Goal: Use online tool/utility: Utilize a website feature to perform a specific function

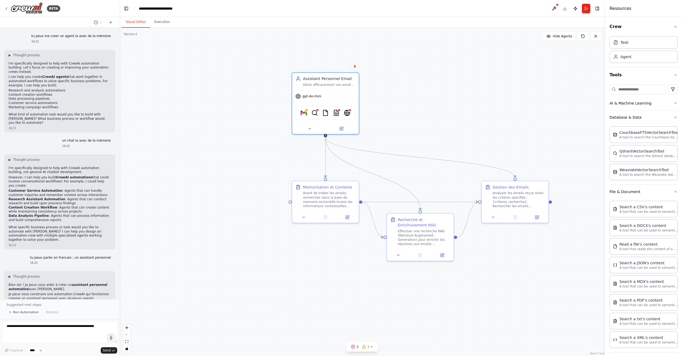
scroll to position [3, 0]
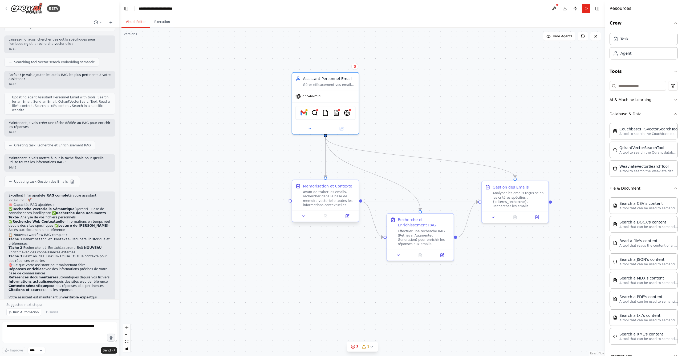
click at [328, 205] on div "Avant de traiter les emails, rechercher dans la base de memoire vectorielle tou…" at bounding box center [329, 198] width 52 height 17
click at [27, 326] on textarea at bounding box center [59, 331] width 115 height 21
type textarea "**********"
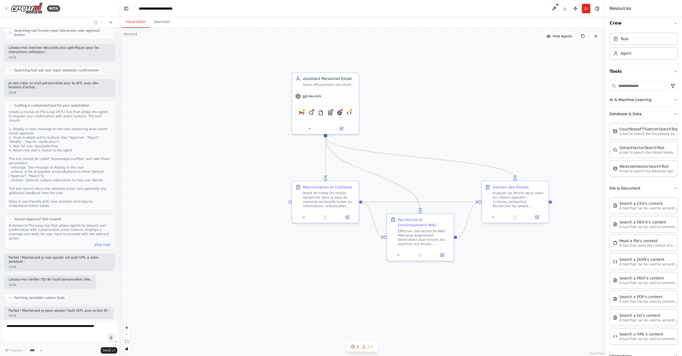
scroll to position [1684, 0]
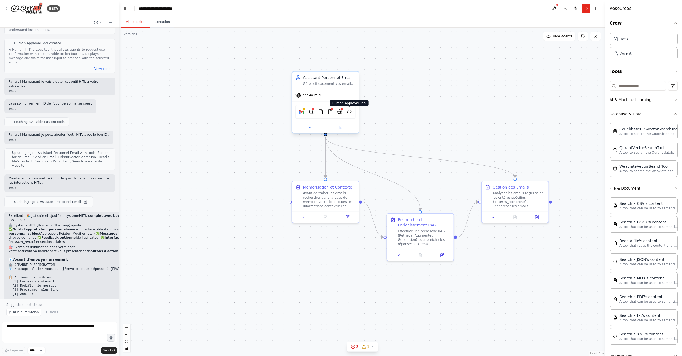
click at [348, 114] on img at bounding box center [349, 111] width 5 height 6
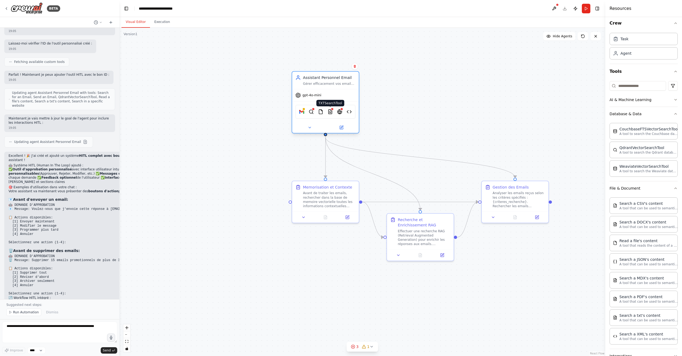
scroll to position [1896, 0]
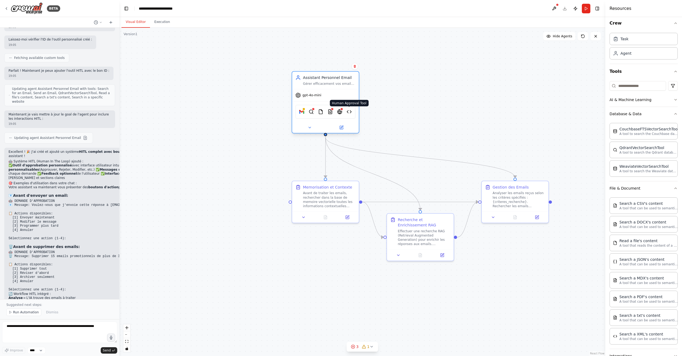
click at [348, 112] on img at bounding box center [349, 111] width 5 height 6
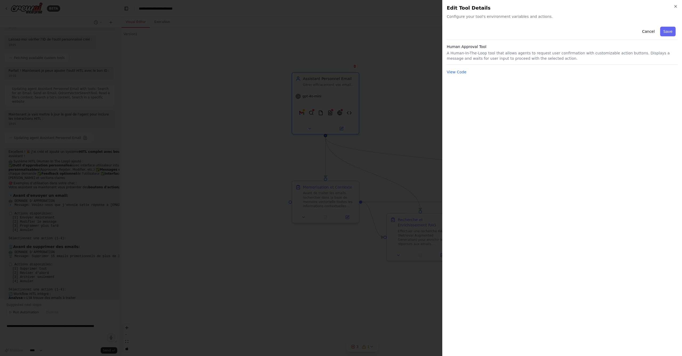
click at [369, 111] on div at bounding box center [341, 178] width 682 height 356
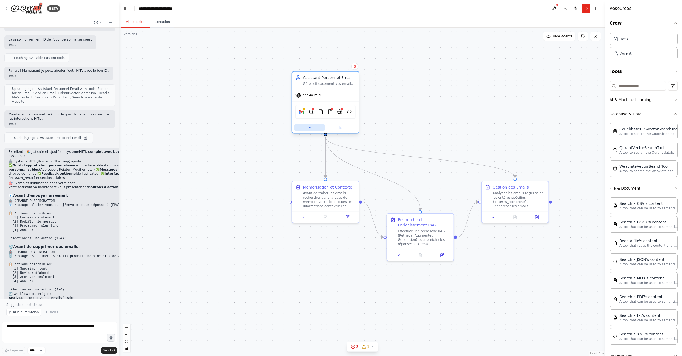
click at [310, 129] on icon at bounding box center [309, 127] width 4 height 4
click at [317, 131] on div at bounding box center [325, 127] width 67 height 11
click at [312, 129] on button at bounding box center [309, 127] width 31 height 6
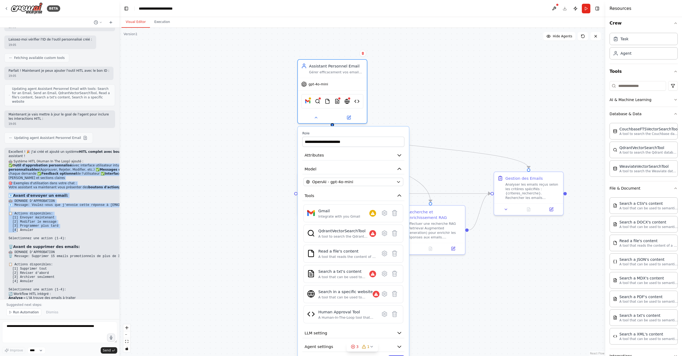
drag, startPoint x: 17, startPoint y: 113, endPoint x: 77, endPoint y: 180, distance: 89.6
click at [77, 180] on div "Excellent ! 🎉 J'ai créé et ajouté un système HITL complet avec boutons d'action…" at bounding box center [88, 237] width 159 height 175
click at [383, 312] on icon at bounding box center [383, 312] width 2 height 2
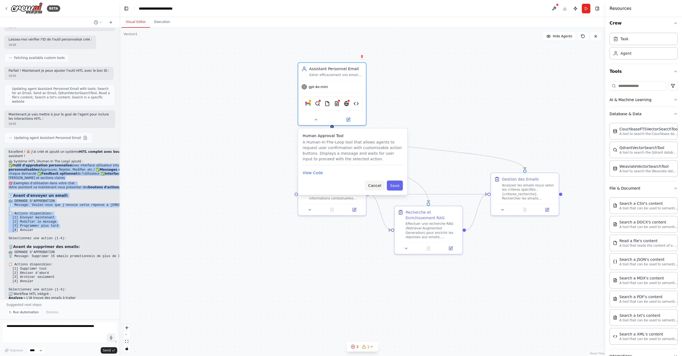
click at [370, 186] on button "Cancel" at bounding box center [375, 185] width 20 height 10
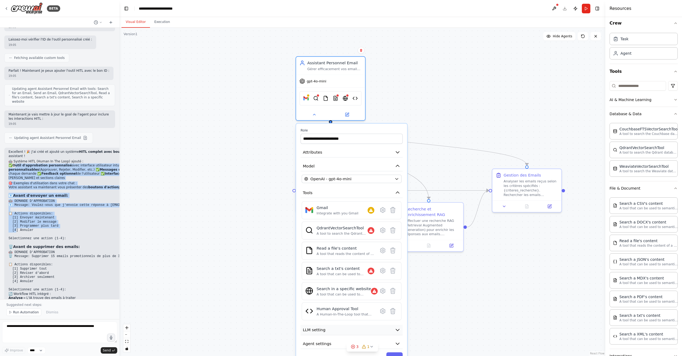
click at [388, 330] on button "LLM setting" at bounding box center [351, 329] width 102 height 10
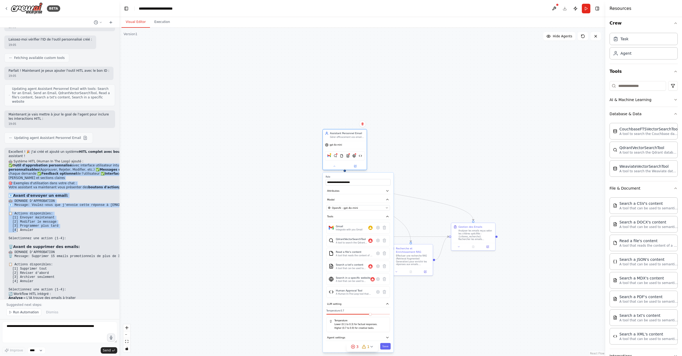
drag, startPoint x: 353, startPoint y: 164, endPoint x: 349, endPoint y: 140, distance: 23.8
click at [349, 141] on div "gpt-4o-mini" at bounding box center [345, 145] width 44 height 8
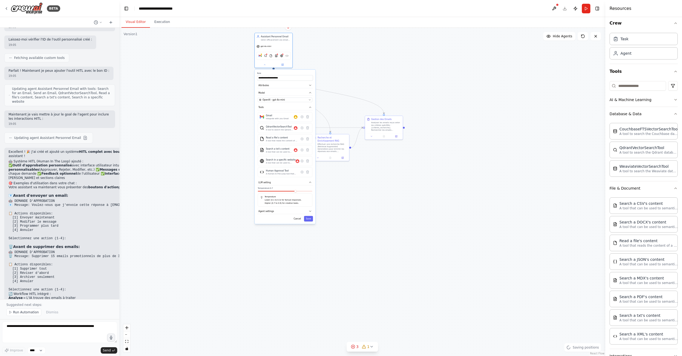
drag, startPoint x: 525, startPoint y: 309, endPoint x: 471, endPoint y: 207, distance: 114.8
click at [471, 207] on div ".deletable-edge-delete-btn { width: 20px; height: 20px; border: 0px solid #ffff…" at bounding box center [362, 192] width 486 height 328
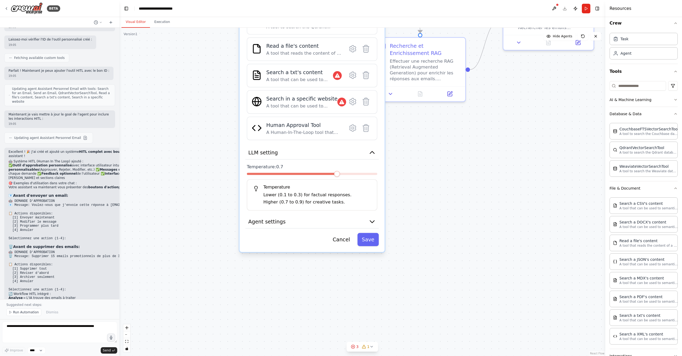
drag, startPoint x: 324, startPoint y: 250, endPoint x: 453, endPoint y: 307, distance: 141.8
click at [465, 315] on div ".deletable-edge-delete-btn { width: 20px; height: 20px; border: 0px solid #ffff…" at bounding box center [362, 192] width 486 height 328
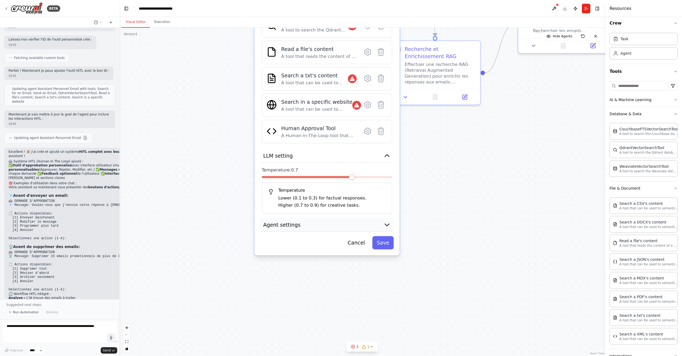
click at [386, 221] on icon "button" at bounding box center [386, 224] width 7 height 7
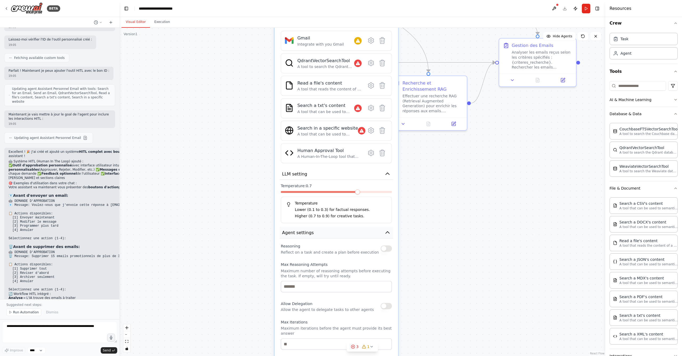
click at [386, 229] on icon "button" at bounding box center [387, 232] width 6 height 6
click at [384, 235] on button "Agent settings" at bounding box center [335, 232] width 113 height 11
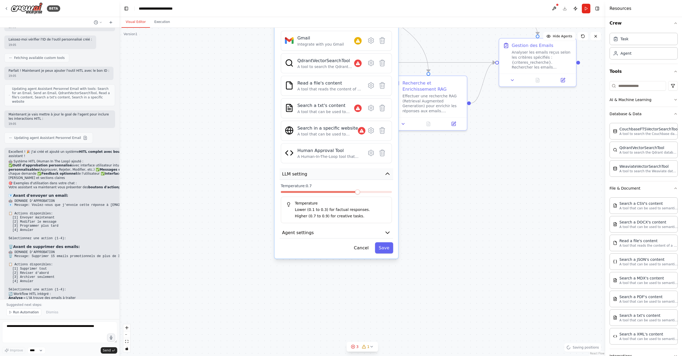
click at [387, 177] on icon "button" at bounding box center [387, 173] width 6 height 6
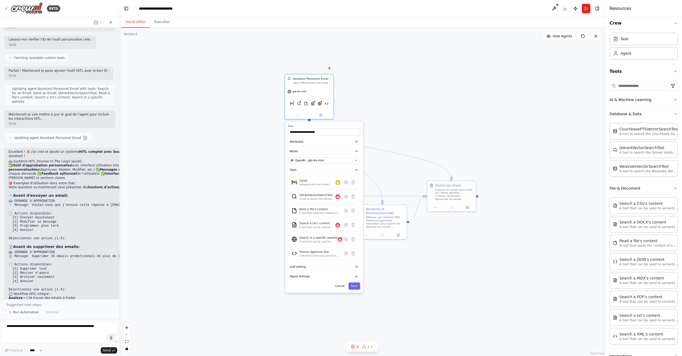
drag, startPoint x: 448, startPoint y: 209, endPoint x: 432, endPoint y: 263, distance: 56.8
click at [432, 263] on div ".deletable-edge-delete-btn { width: 20px; height: 20px; border: 0px solid #ffff…" at bounding box center [362, 192] width 486 height 328
click at [320, 200] on div "A tool to search the Qdrant database for relevant information on internal docum…" at bounding box center [317, 198] width 36 height 3
click at [338, 200] on div "QdrantVectorSearchTool A tool to search the Qdrant database for relevant inform…" at bounding box center [319, 196] width 41 height 7
click at [357, 170] on icon "button" at bounding box center [356, 169] width 2 height 1
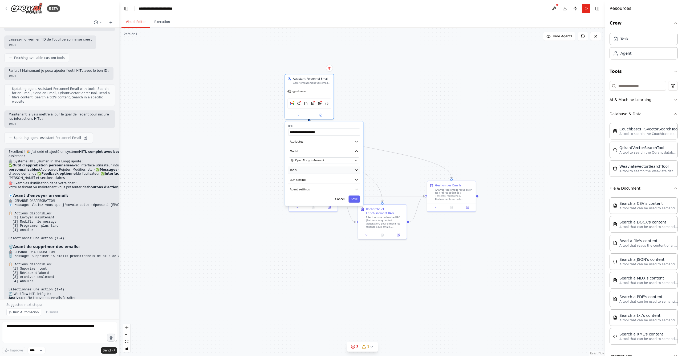
click at [355, 170] on icon "button" at bounding box center [357, 170] width 4 height 4
drag, startPoint x: 20, startPoint y: 280, endPoint x: 103, endPoint y: 287, distance: 83.6
click at [103, 338] on p "Testez maintenant votre assistant HITL ! Vous verrez apparaître les boutons d'a…" at bounding box center [60, 342] width 102 height 8
drag, startPoint x: 27, startPoint y: 241, endPoint x: 94, endPoint y: 264, distance: 70.3
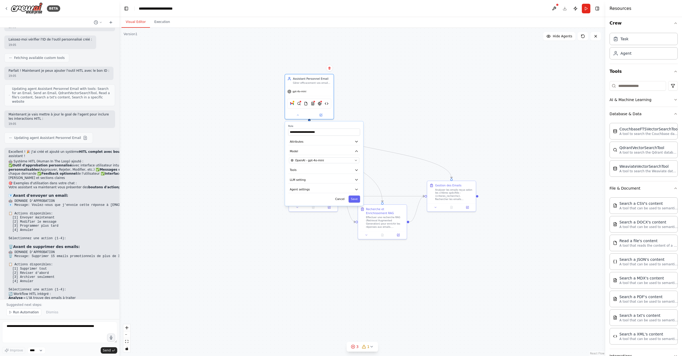
click at [94, 264] on div "Excellent ! 🎉 J'ai créé et ajouté un système HITL complet avec boutons d'action…" at bounding box center [88, 237] width 159 height 175
click at [51, 327] on textarea at bounding box center [59, 331] width 115 height 21
type textarea "**********"
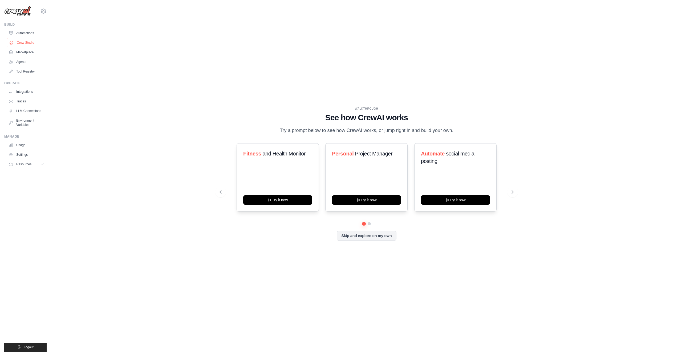
click at [22, 43] on link "Crew Studio" at bounding box center [27, 42] width 40 height 9
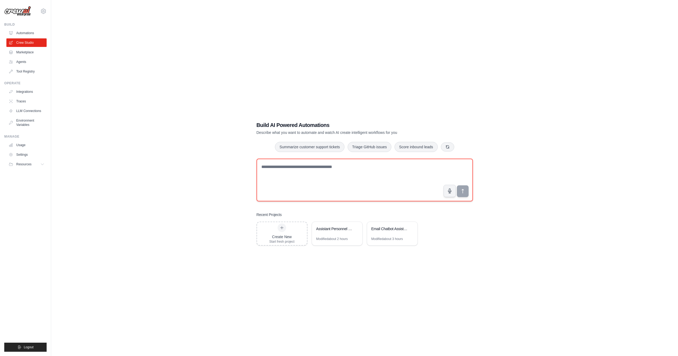
click at [290, 172] on textarea at bounding box center [365, 179] width 216 height 43
paste textarea "**********"
type textarea "**********"
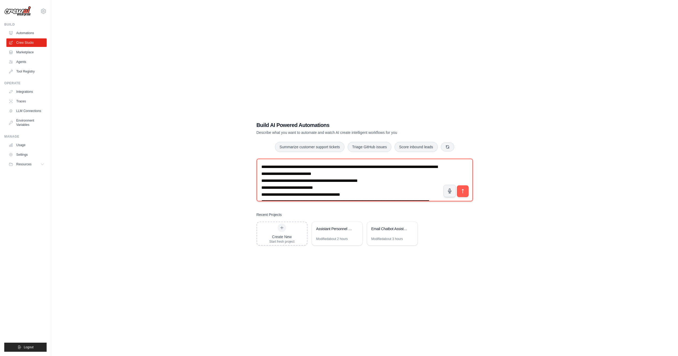
scroll to position [3824, 0]
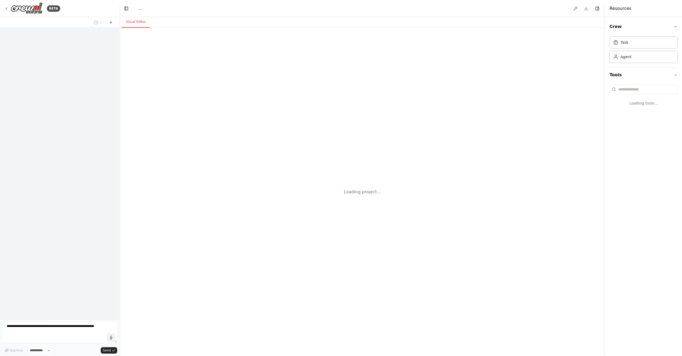
select select "****"
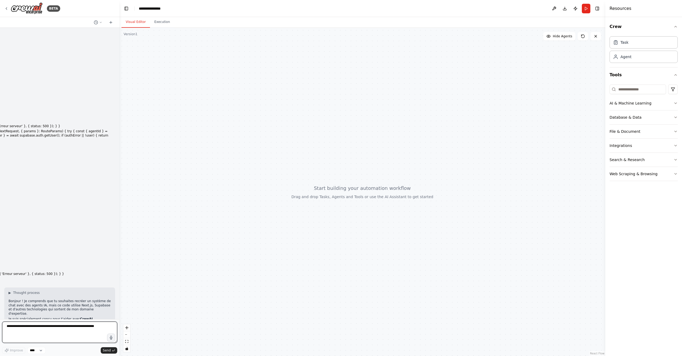
scroll to position [1863, 0]
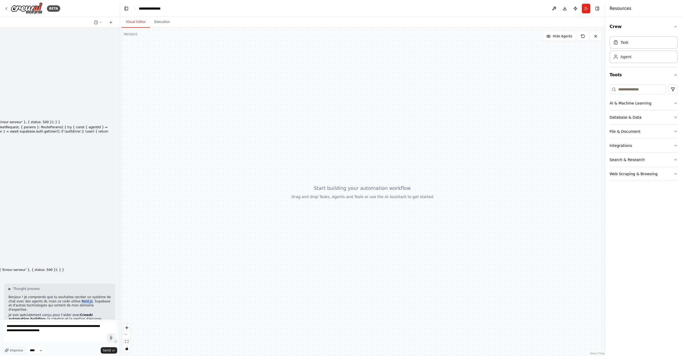
drag, startPoint x: 77, startPoint y: 221, endPoint x: 87, endPoint y: 221, distance: 10.4
click at [87, 295] on p "Bonjour ! Je comprends que tu souhaites recréer un système de chat avec des age…" at bounding box center [60, 303] width 102 height 17
copy p "Next.js"
click at [63, 333] on textarea "**********" at bounding box center [59, 331] width 115 height 21
drag, startPoint x: 59, startPoint y: 332, endPoint x: 36, endPoint y: 331, distance: 22.9
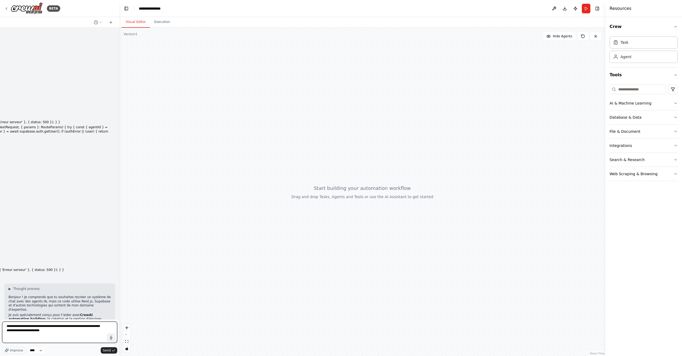
click at [36, 331] on textarea "**********" at bounding box center [59, 331] width 115 height 21
paste textarea
type textarea "**********"
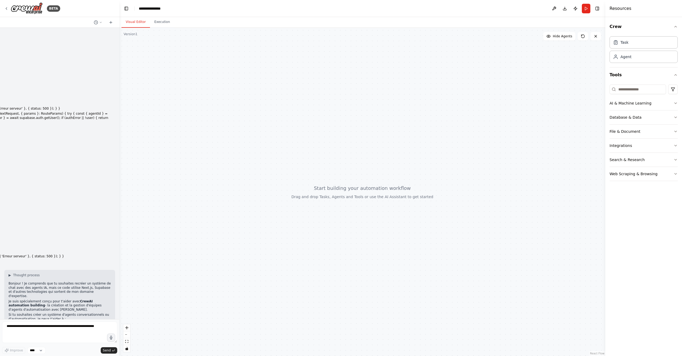
scroll to position [1899, 0]
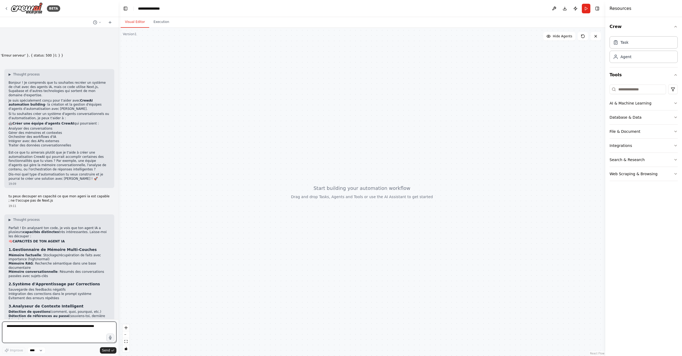
drag, startPoint x: 118, startPoint y: 291, endPoint x: 119, endPoint y: 287, distance: 4.0
click at [119, 287] on div "BETA tu pense je peux recreer ca ici sans la partie UX ; tu peux parler en fran…" at bounding box center [341, 178] width 682 height 356
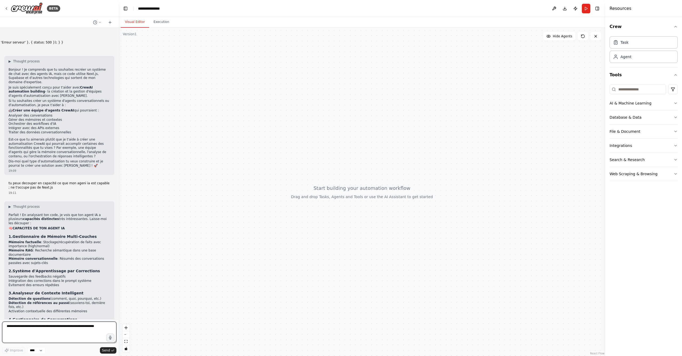
scroll to position [2094, 0]
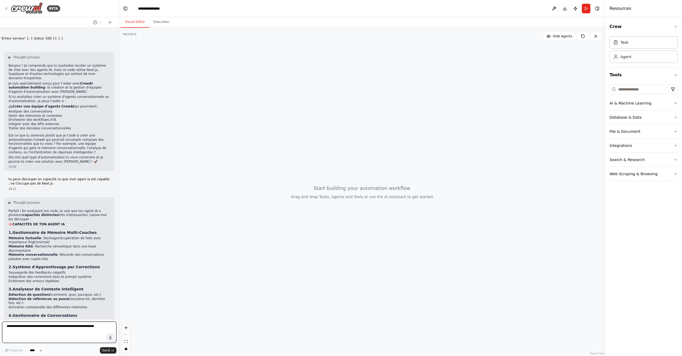
click at [70, 328] on textarea at bounding box center [59, 331] width 114 height 21
type textarea "**********"
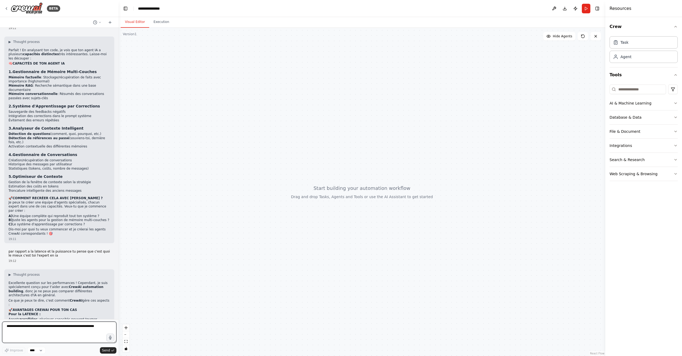
scroll to position [2260, 0]
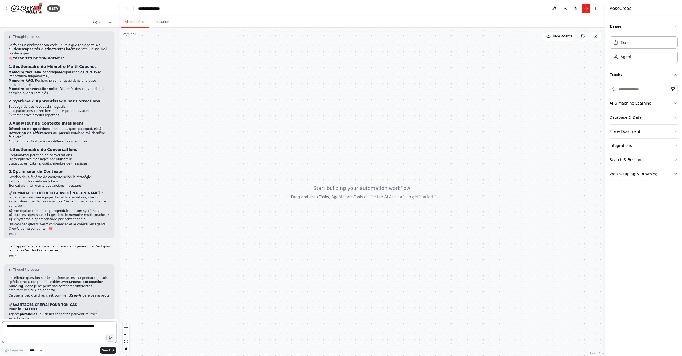
click at [63, 332] on textarea at bounding box center [59, 331] width 114 height 21
type textarea "**********"
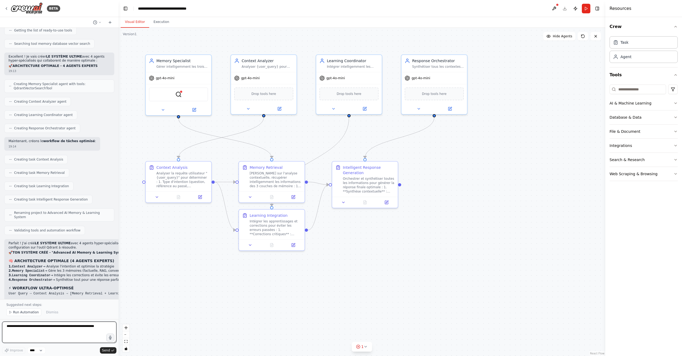
scroll to position [2708, 0]
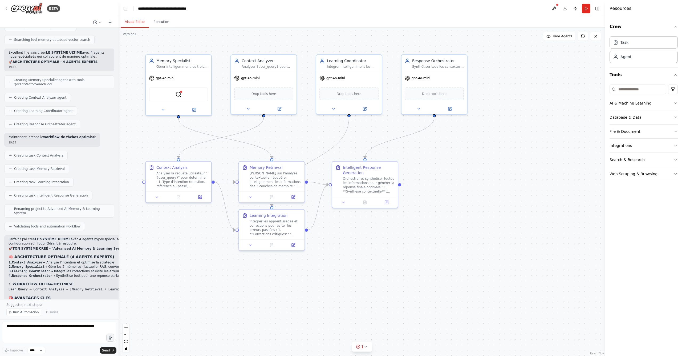
drag, startPoint x: 11, startPoint y: 266, endPoint x: 72, endPoint y: 271, distance: 61.7
click at [59, 331] on textarea at bounding box center [59, 331] width 114 height 21
click at [656, 117] on button "Database & Data" at bounding box center [643, 117] width 68 height 14
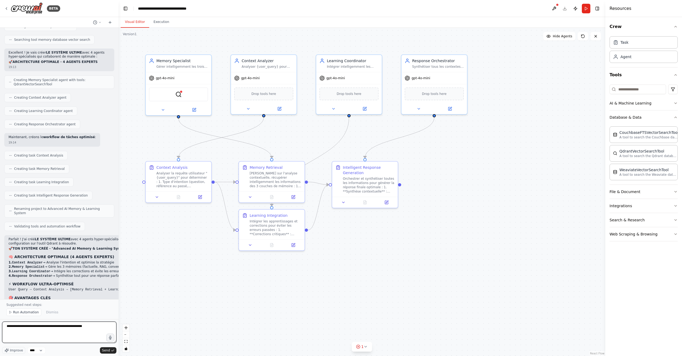
click at [101, 326] on textarea "**********" at bounding box center [59, 331] width 114 height 21
paste textarea "**********"
type textarea "**********"
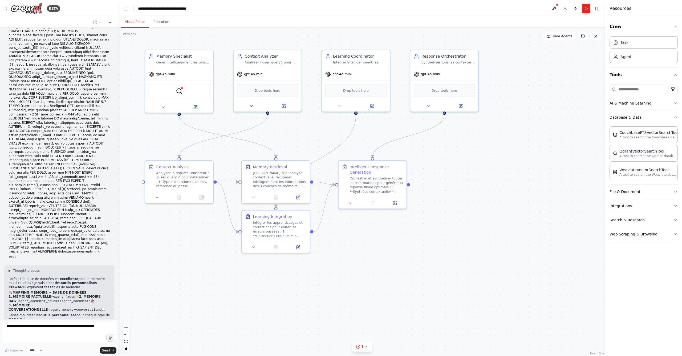
scroll to position [3327, 0]
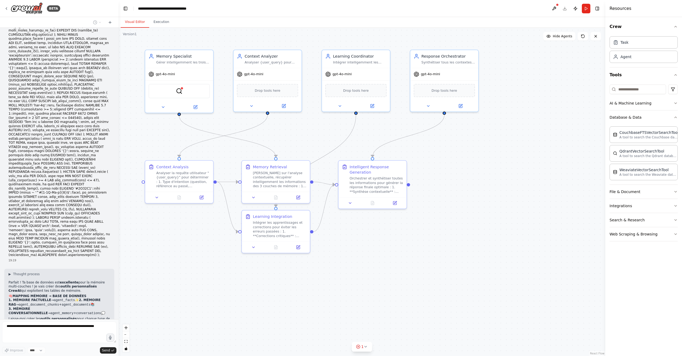
click at [455, 221] on div ".deletable-edge-delete-btn { width: 20px; height: 20px; border: 0px solid #ffff…" at bounding box center [362, 192] width 487 height 328
click at [365, 346] on icon at bounding box center [366, 346] width 4 height 4
click at [409, 334] on button at bounding box center [410, 332] width 9 height 6
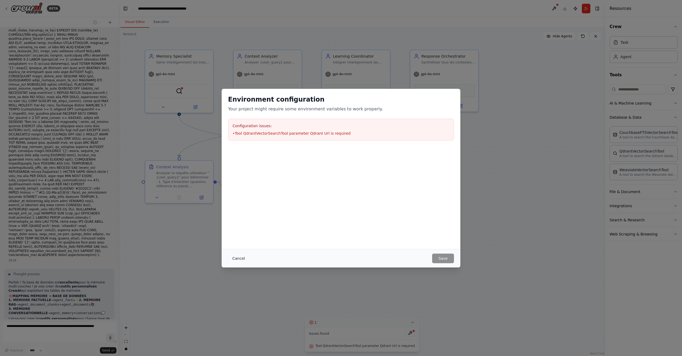
click at [234, 260] on button "Cancel" at bounding box center [238, 258] width 21 height 10
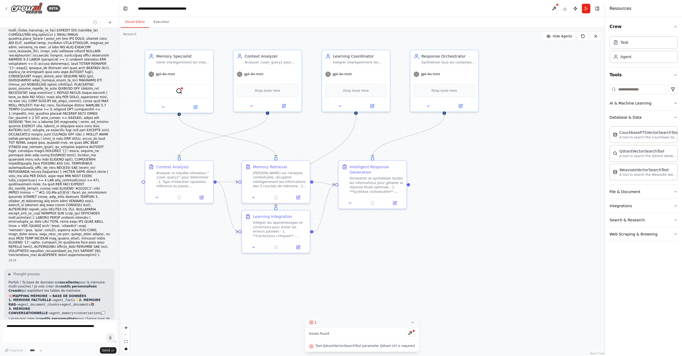
click at [327, 285] on div ".deletable-edge-delete-btn { width: 20px; height: 20px; border: 0px solid #ffff…" at bounding box center [362, 192] width 487 height 328
click at [412, 323] on icon at bounding box center [413, 321] width 2 height 1
click at [425, 292] on div ".deletable-edge-delete-btn { width: 20px; height: 20px; border: 0px solid #ffff…" at bounding box center [362, 192] width 487 height 328
click at [646, 238] on button "Web Scraping & Browsing" at bounding box center [643, 234] width 68 height 14
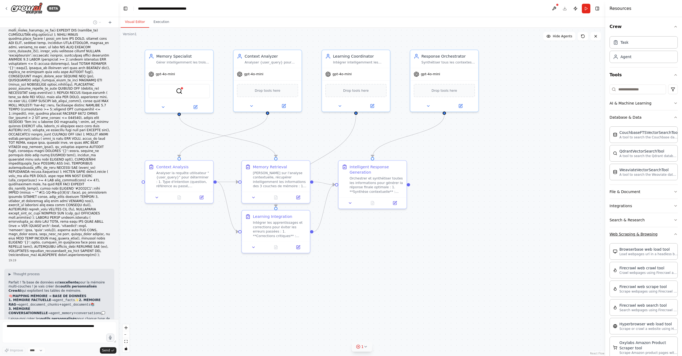
click at [673, 233] on icon "button" at bounding box center [675, 234] width 4 height 4
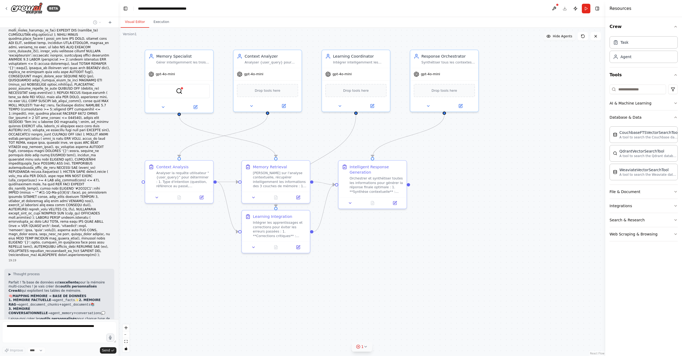
click at [561, 38] on span "Hide Agents" at bounding box center [562, 36] width 19 height 4
click at [562, 38] on span "Show Agents" at bounding box center [561, 36] width 21 height 4
click at [565, 8] on header "**********" at bounding box center [362, 8] width 487 height 17
click at [159, 23] on button "Execution" at bounding box center [161, 22] width 24 height 11
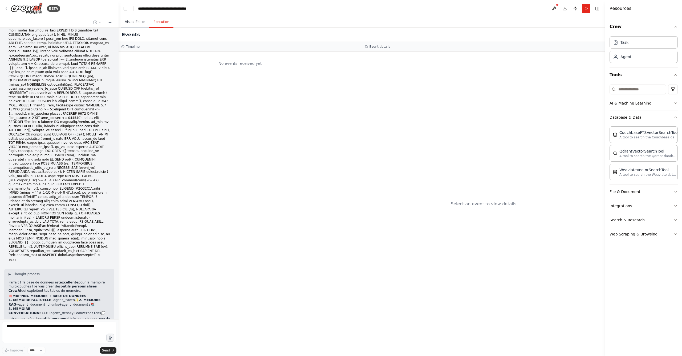
click at [135, 23] on button "Visual Editor" at bounding box center [135, 22] width 29 height 11
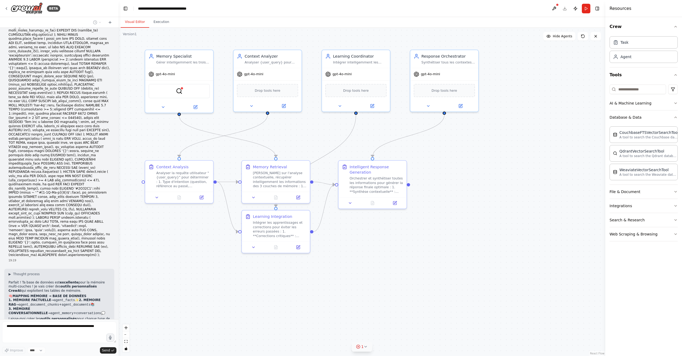
scroll to position [3347, 0]
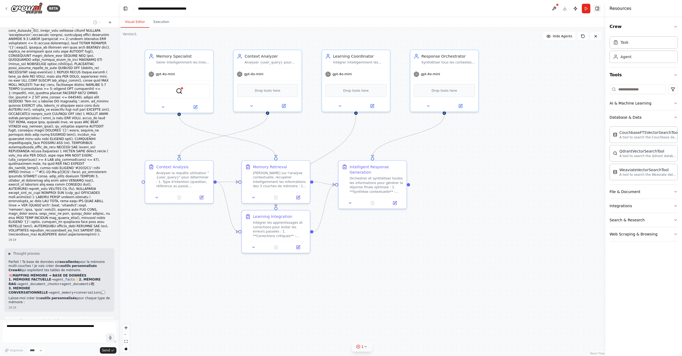
click at [597, 8] on button "Toggle Right Sidebar" at bounding box center [596, 8] width 7 height 7
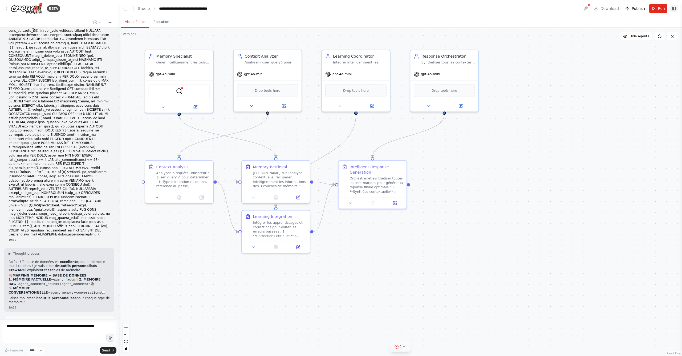
click at [677, 9] on button "Toggle Right Sidebar" at bounding box center [673, 8] width 7 height 7
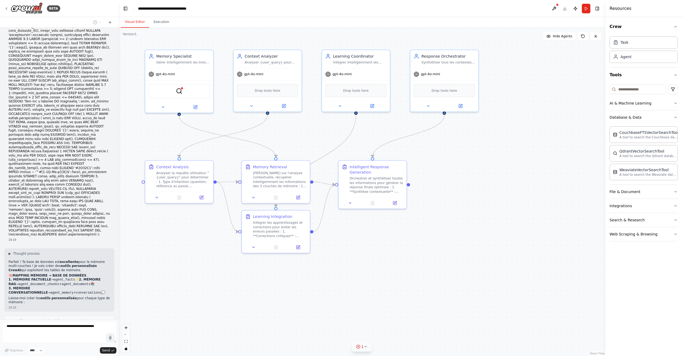
click at [564, 66] on div ".deletable-edge-delete-btn { width: 20px; height: 20px; border: 0px solid #ffff…" at bounding box center [362, 192] width 487 height 328
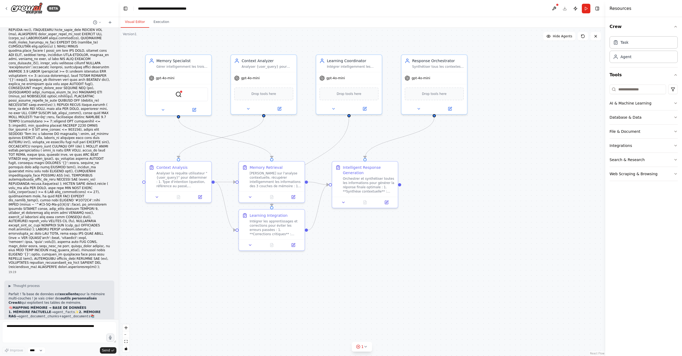
scroll to position [3333, 0]
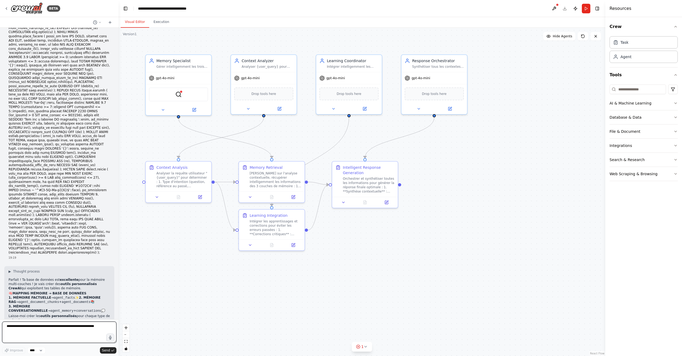
click at [41, 325] on textarea at bounding box center [59, 331] width 114 height 21
click at [50, 327] on textarea "**********" at bounding box center [59, 331] width 114 height 21
type textarea "**********"
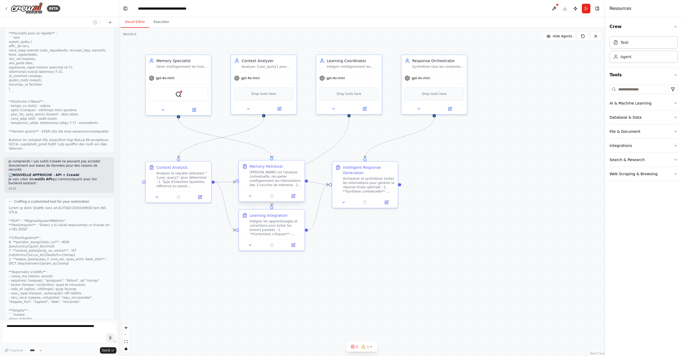
scroll to position [4121, 0]
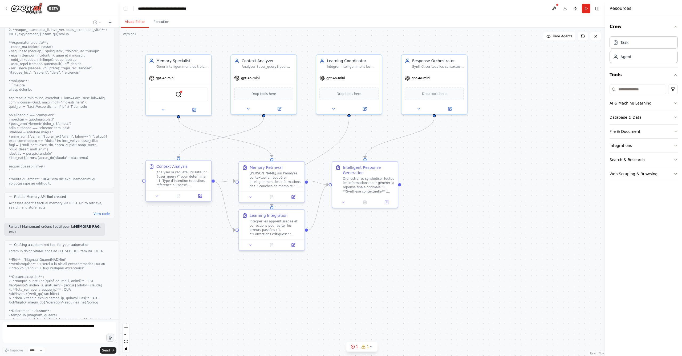
click at [189, 184] on div "Analyser la requête utilisateur "{user_query}" pour déterminer : 1. Type d'inte…" at bounding box center [182, 178] width 52 height 17
click at [183, 184] on div "Analyser la requête utilisateur "{user_query}" pour déterminer : 1. Type d'inte…" at bounding box center [182, 178] width 52 height 17
click at [262, 182] on div "Basé sur l'analyse contextuelle, récupérer intelligemment les informations des …" at bounding box center [276, 178] width 52 height 17
click at [252, 196] on icon at bounding box center [250, 196] width 4 height 4
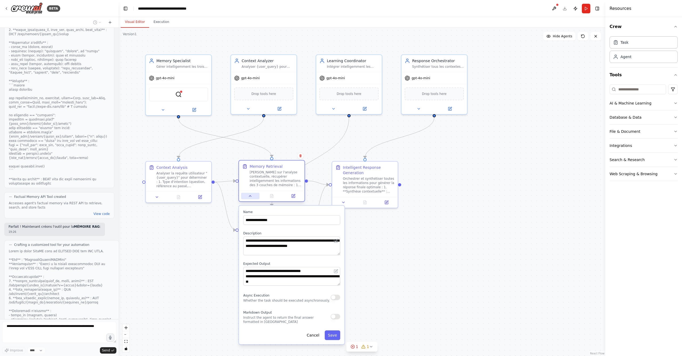
click at [252, 196] on icon at bounding box center [250, 196] width 4 height 4
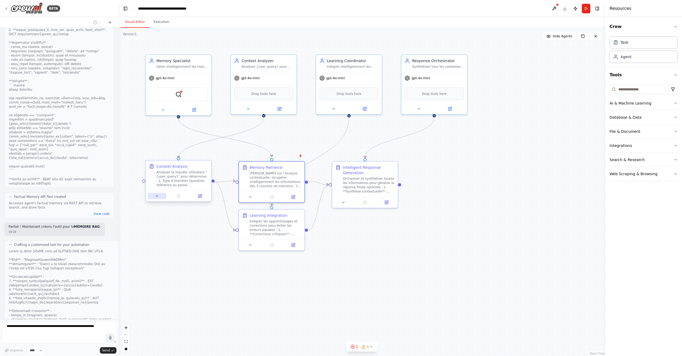
click at [162, 199] on button at bounding box center [157, 196] width 18 height 6
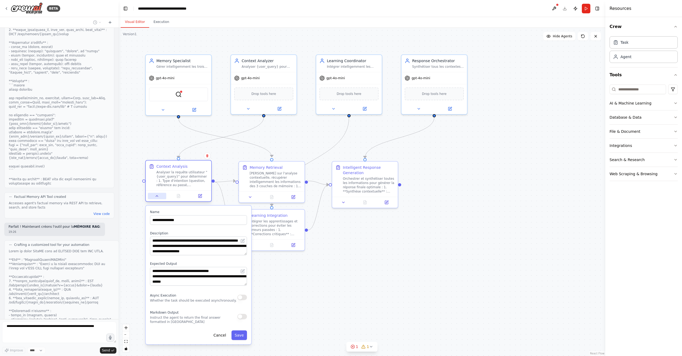
click at [162, 198] on button at bounding box center [157, 196] width 18 height 6
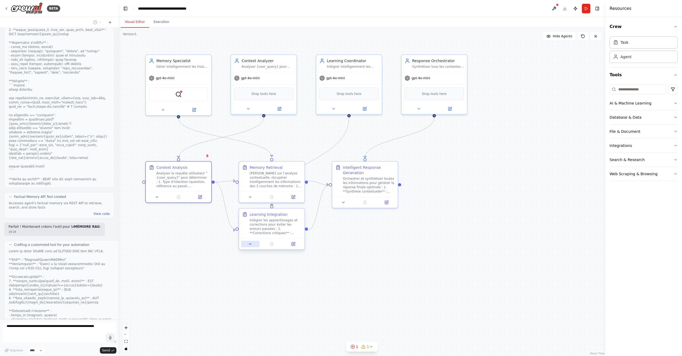
click at [255, 246] on button at bounding box center [250, 244] width 18 height 6
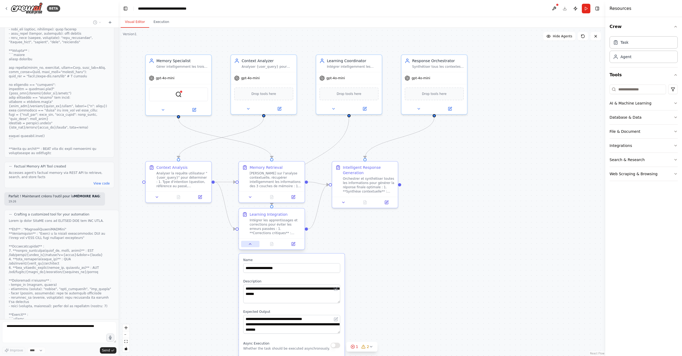
click at [253, 246] on button at bounding box center [250, 244] width 18 height 6
click at [339, 203] on button at bounding box center [343, 201] width 18 height 6
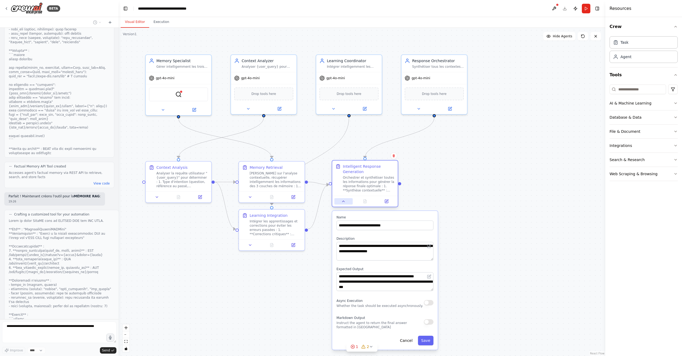
click at [339, 203] on button at bounding box center [343, 201] width 18 height 6
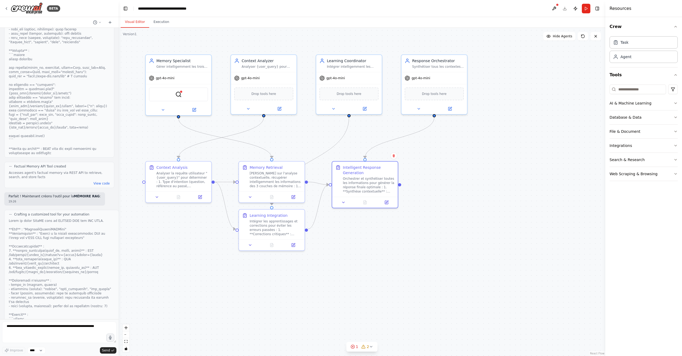
scroll to position [4453, 0]
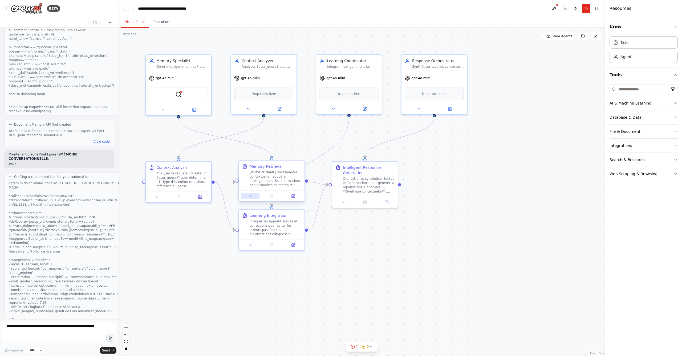
click at [249, 196] on icon at bounding box center [250, 196] width 4 height 4
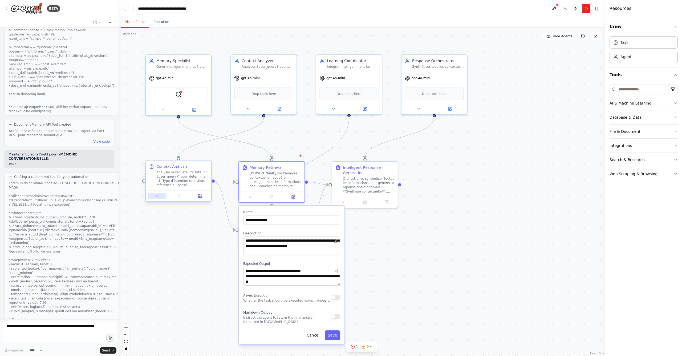
click at [157, 195] on icon at bounding box center [157, 195] width 2 height 1
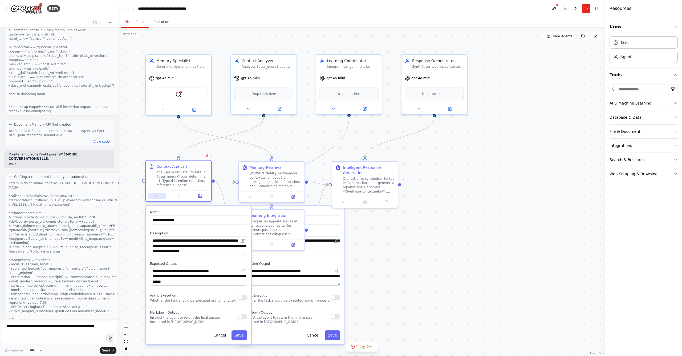
click at [158, 197] on icon at bounding box center [157, 196] width 4 height 4
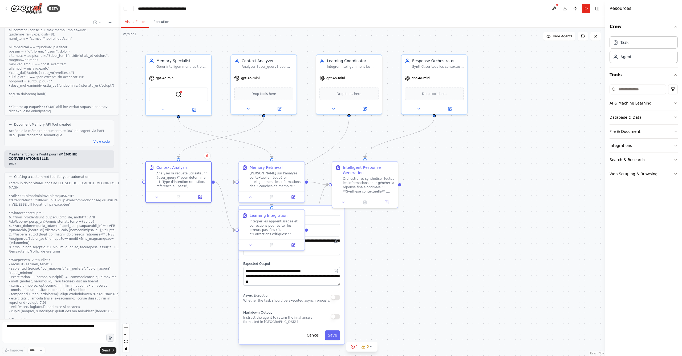
click at [305, 293] on div "Async Execution Whether the task should be executed asynchronously." at bounding box center [286, 297] width 87 height 11
drag, startPoint x: 323, startPoint y: 218, endPoint x: 333, endPoint y: 238, distance: 21.8
click at [333, 238] on div "**********" at bounding box center [291, 274] width 105 height 139
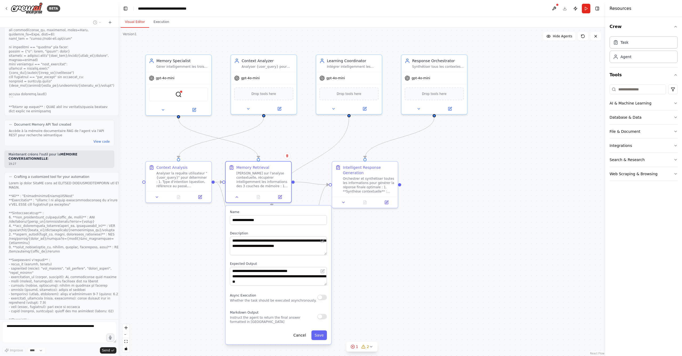
drag, startPoint x: 324, startPoint y: 211, endPoint x: 311, endPoint y: 211, distance: 12.3
click at [311, 211] on label "Name" at bounding box center [278, 212] width 97 height 4
click at [234, 197] on button at bounding box center [237, 196] width 18 height 6
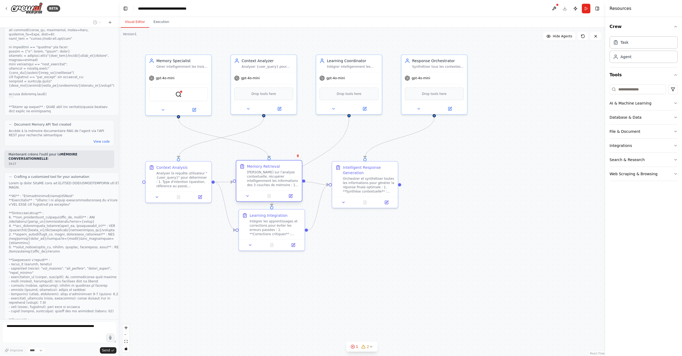
drag, startPoint x: 255, startPoint y: 190, endPoint x: 262, endPoint y: 188, distance: 7.9
click at [262, 188] on div "Memory Retrieval Basé sur l'analyse contextuelle, récupérer intelligemment les …" at bounding box center [269, 181] width 67 height 42
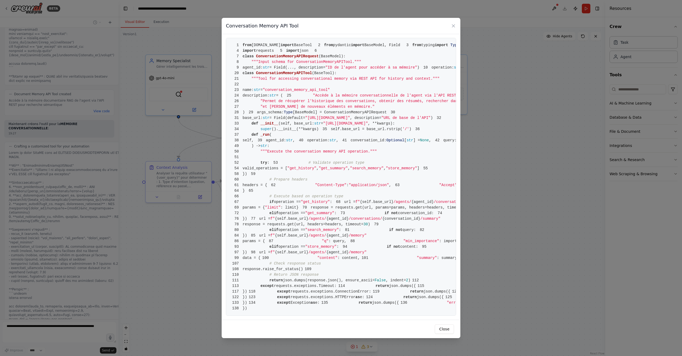
scroll to position [0, 0]
click at [453, 25] on icon at bounding box center [453, 26] width 3 height 3
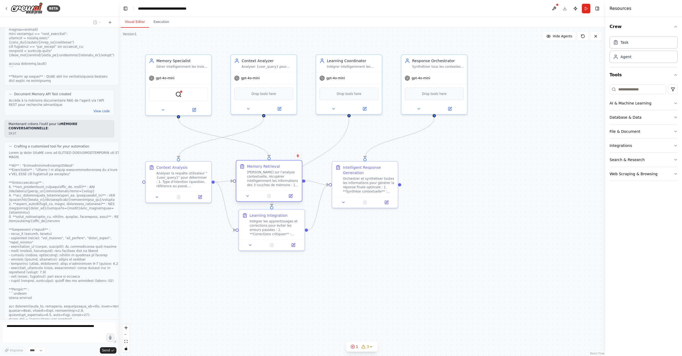
drag, startPoint x: 252, startPoint y: 181, endPoint x: 261, endPoint y: 182, distance: 8.3
click at [261, 182] on div "Basé sur l'analyse contextuelle, récupérer intelligemment les informations des …" at bounding box center [273, 178] width 52 height 17
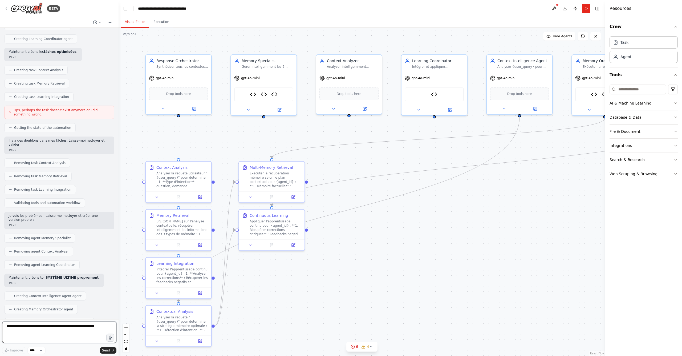
scroll to position [5028, 0]
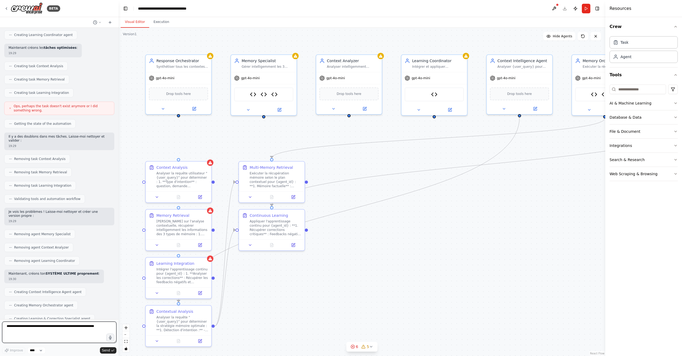
click at [64, 328] on textarea at bounding box center [59, 331] width 114 height 21
type textarea "**********"
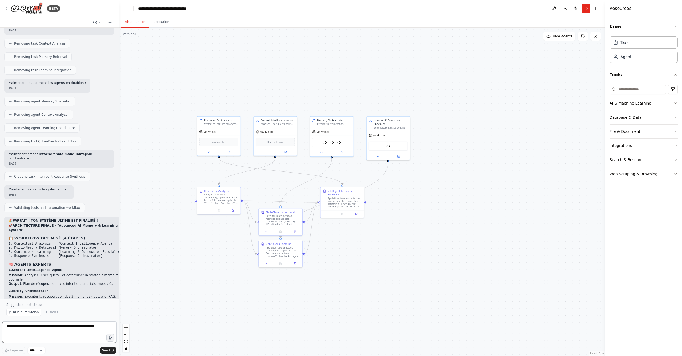
scroll to position [5515, 0]
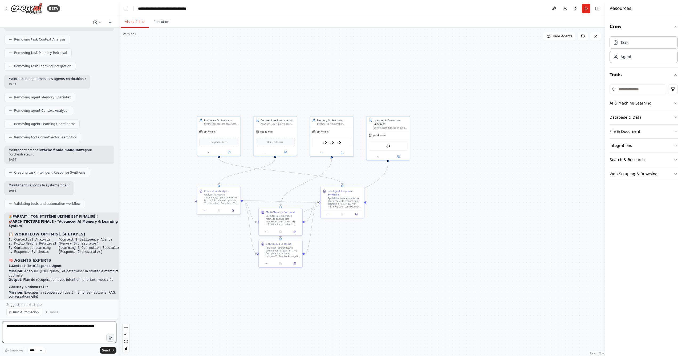
click at [72, 326] on textarea at bounding box center [59, 331] width 114 height 21
type textarea "*******"
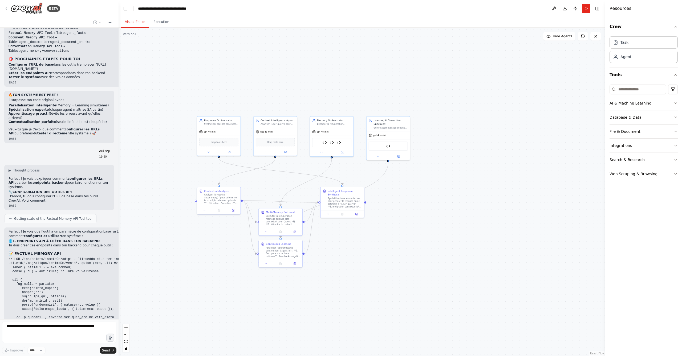
scroll to position [5784, 0]
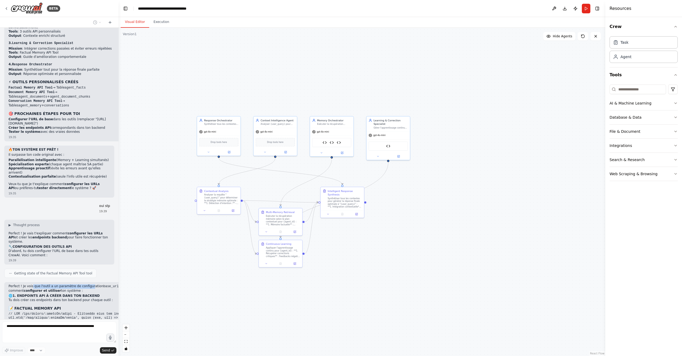
drag, startPoint x: 33, startPoint y: 114, endPoint x: 91, endPoint y: 114, distance: 58.1
click at [90, 284] on p "Perfect ! Je vois que l'outil a un paramètre de configuration base_url . Voici …" at bounding box center [78, 288] width 138 height 9
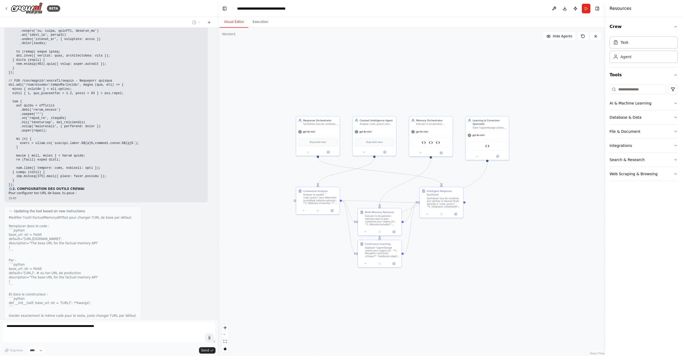
drag, startPoint x: 117, startPoint y: 130, endPoint x: 218, endPoint y: 123, distance: 100.4
click at [218, 123] on div "BETA tu pense je peux recreer ca ici sans la partie UX ; tu peux parler en fran…" at bounding box center [341, 178] width 682 height 356
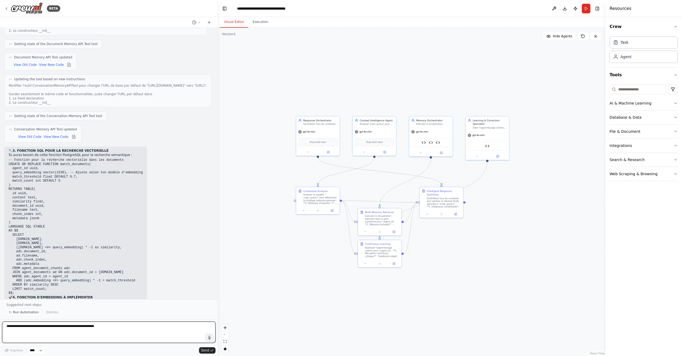
scroll to position [6163, 0]
drag, startPoint x: 15, startPoint y: 250, endPoint x: 101, endPoint y: 281, distance: 91.5
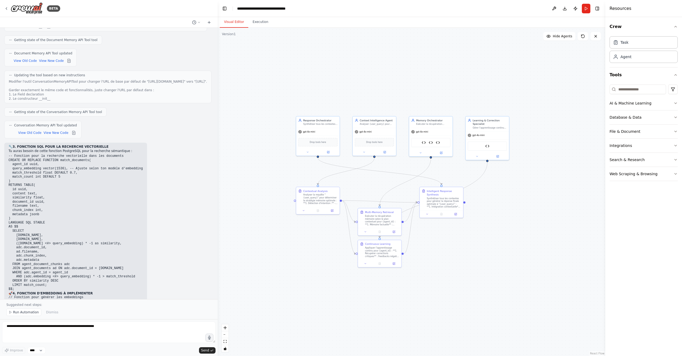
drag, startPoint x: 209, startPoint y: 286, endPoint x: 5, endPoint y: 240, distance: 209.3
copy div "🎉 TON SYSTÈME EST MAINTENANT CONFIGURÉ ! 📋 RÉCAPITULATIF ✅ 3 outils API configu…"
click at [79, 328] on textarea at bounding box center [108, 331] width 213 height 21
click at [33, 331] on textarea "*******" at bounding box center [108, 331] width 213 height 21
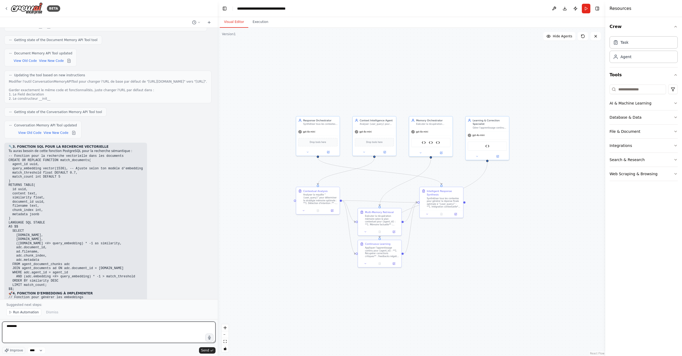
click at [34, 328] on textarea "*******" at bounding box center [108, 331] width 213 height 21
click at [88, 328] on textarea "*******" at bounding box center [108, 331] width 213 height 21
click at [76, 328] on textarea "*******" at bounding box center [108, 331] width 213 height 21
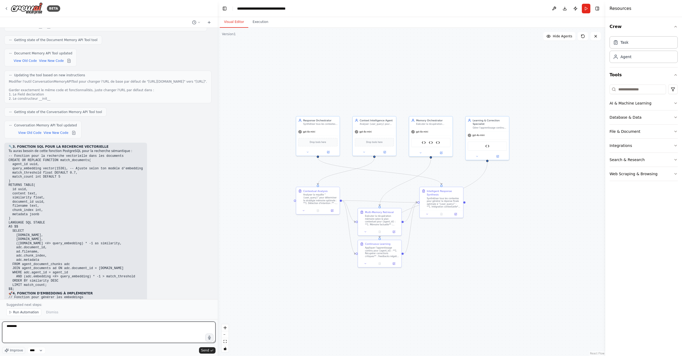
click at [76, 328] on textarea "*******" at bounding box center [108, 331] width 213 height 21
paste textarea "**********"
click at [137, 335] on textarea "**********" at bounding box center [108, 331] width 213 height 21
paste textarea "**********"
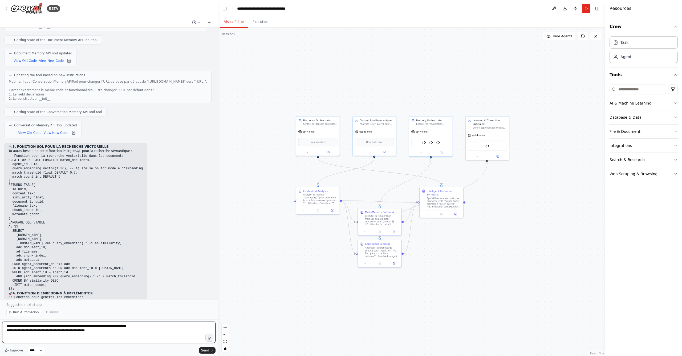
type textarea "**********"
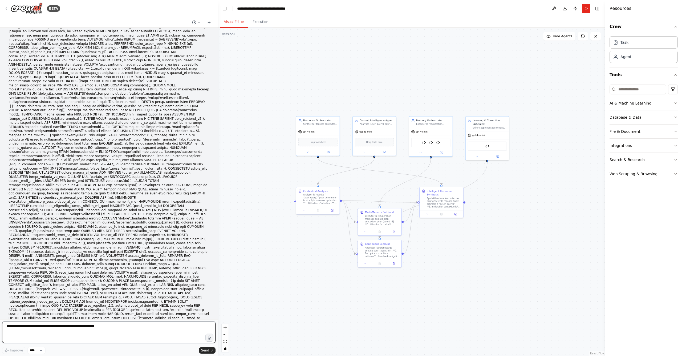
scroll to position [6695, 0]
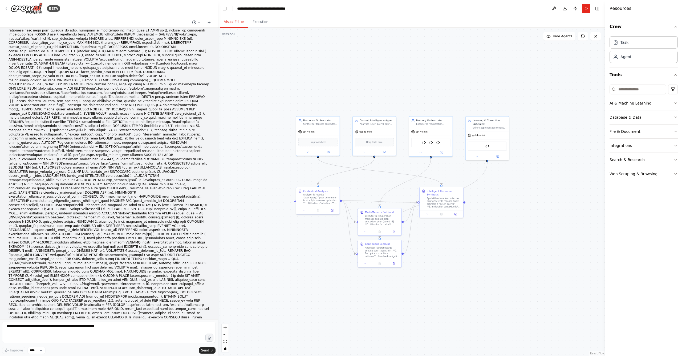
drag, startPoint x: 41, startPoint y: 264, endPoint x: 117, endPoint y: 279, distance: 78.1
click at [70, 330] on textarea at bounding box center [108, 331] width 213 height 21
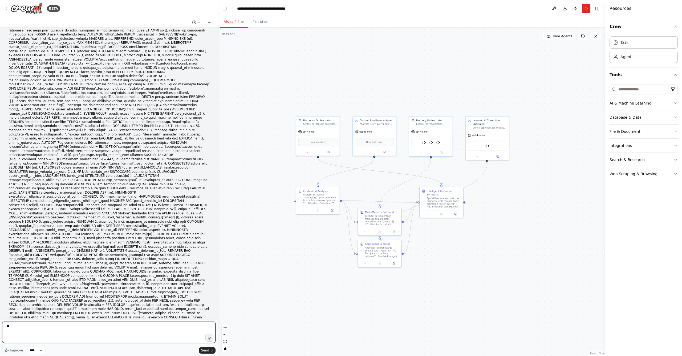
type textarea "*"
drag, startPoint x: 74, startPoint y: 306, endPoint x: 81, endPoint y: 306, distance: 6.9
copy p "🔥"
click at [39, 328] on textarea "**********" at bounding box center [108, 331] width 213 height 21
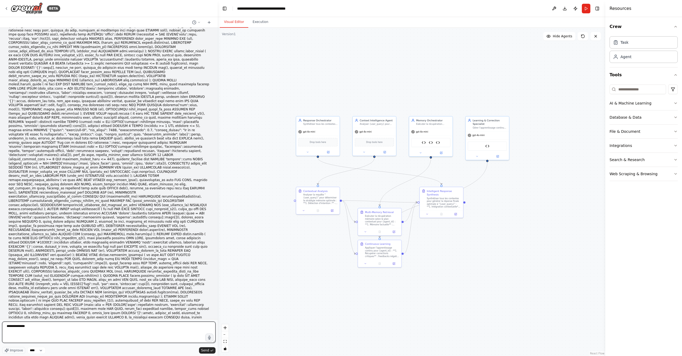
paste textarea "***"
type textarea "**********"
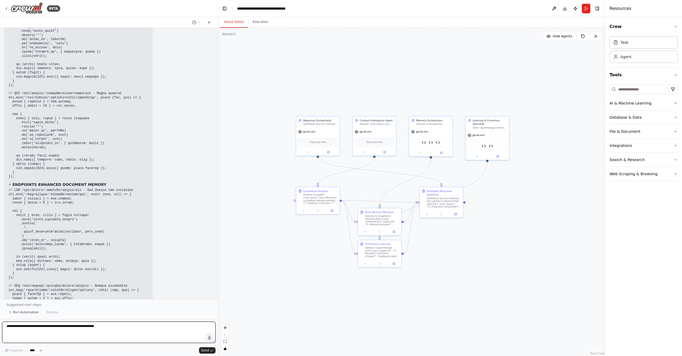
scroll to position [8265, 0]
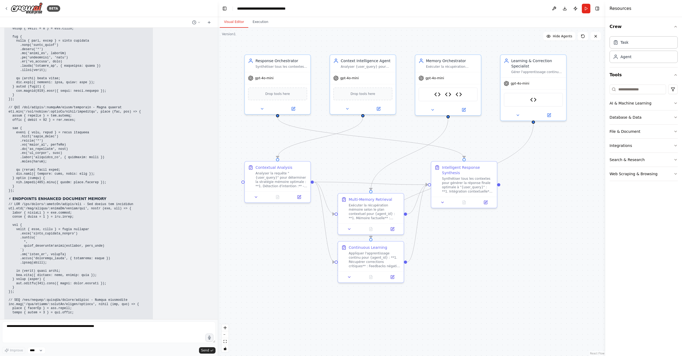
scroll to position [8245, 0]
